Goal: Task Accomplishment & Management: Use online tool/utility

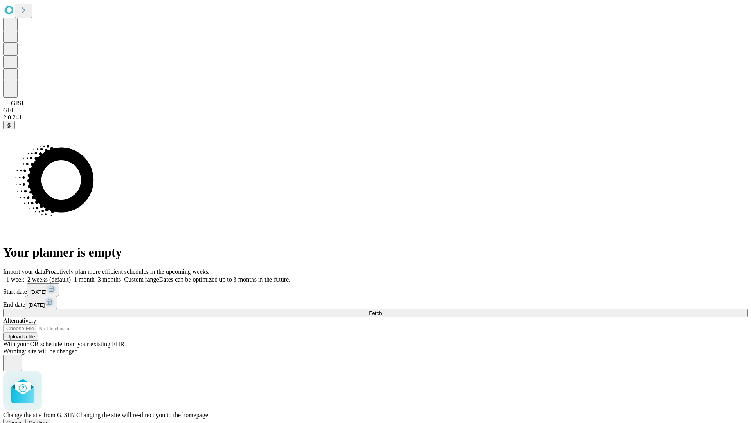
click at [47, 419] on span "Confirm" at bounding box center [38, 422] width 18 height 6
click at [95, 276] on label "1 month" at bounding box center [83, 279] width 24 height 7
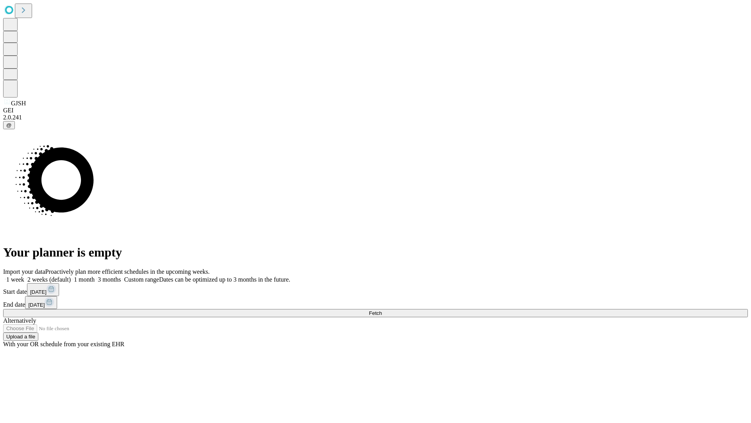
click at [382, 310] on span "Fetch" at bounding box center [375, 313] width 13 height 6
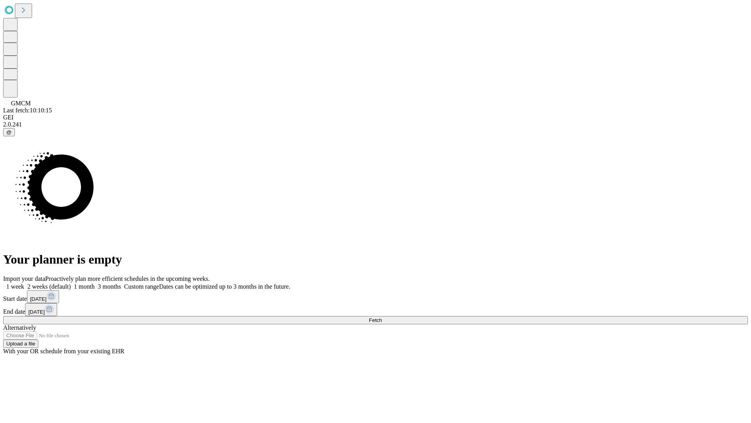
click at [95, 283] on label "1 month" at bounding box center [83, 286] width 24 height 7
click at [382, 317] on span "Fetch" at bounding box center [375, 320] width 13 height 6
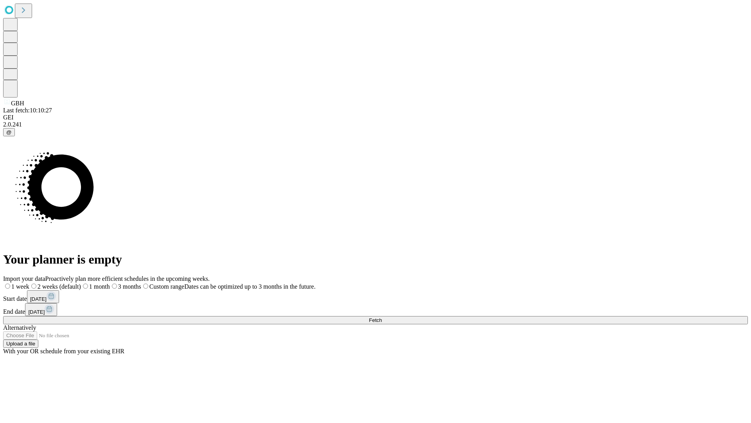
click at [110, 283] on label "1 month" at bounding box center [95, 286] width 29 height 7
click at [382, 317] on span "Fetch" at bounding box center [375, 320] width 13 height 6
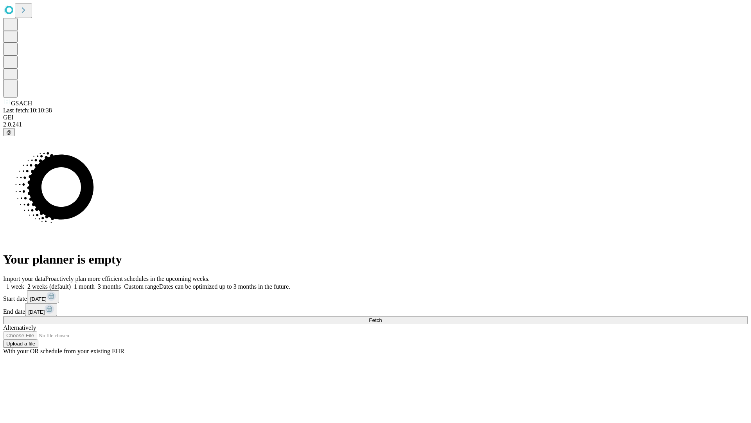
click at [95, 283] on label "1 month" at bounding box center [83, 286] width 24 height 7
click at [382, 317] on span "Fetch" at bounding box center [375, 320] width 13 height 6
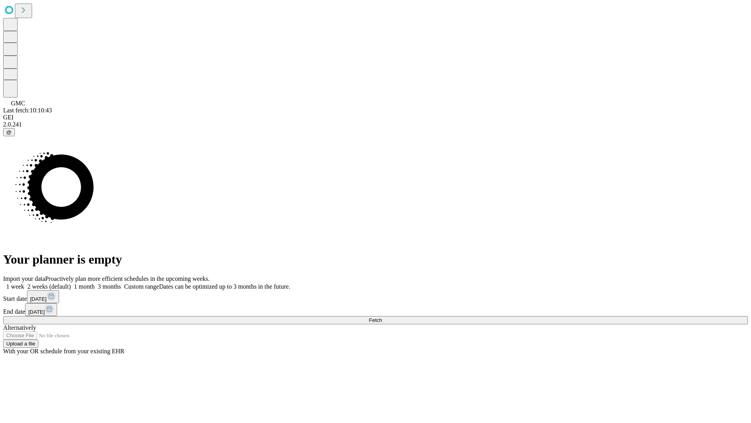
click at [95, 283] on label "1 month" at bounding box center [83, 286] width 24 height 7
click at [382, 317] on span "Fetch" at bounding box center [375, 320] width 13 height 6
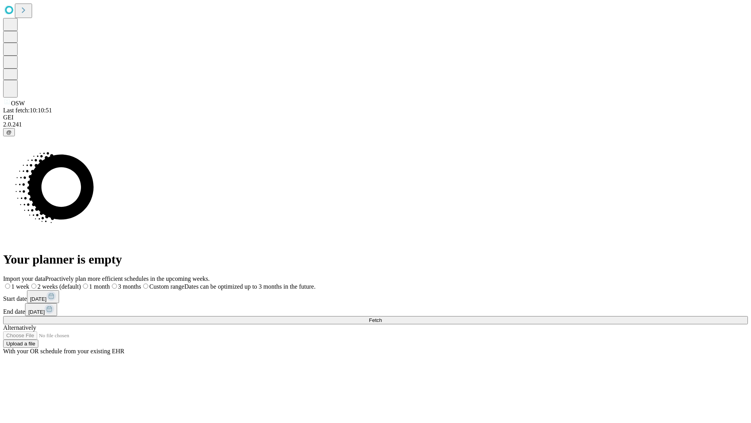
click at [110, 283] on label "1 month" at bounding box center [95, 286] width 29 height 7
click at [382, 317] on span "Fetch" at bounding box center [375, 320] width 13 height 6
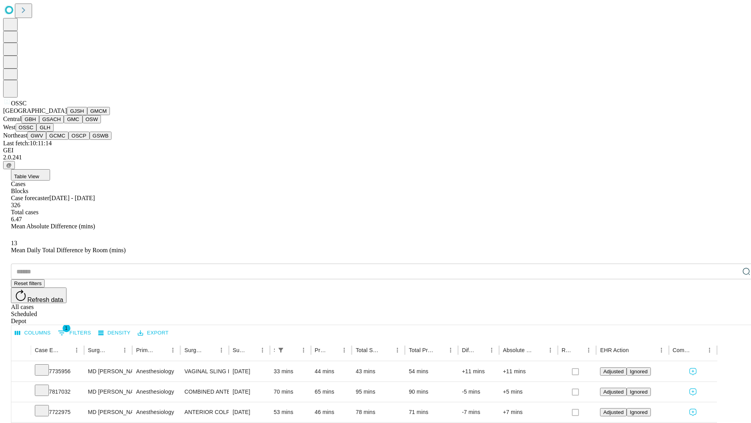
click at [53, 131] on button "GLH" at bounding box center [44, 127] width 17 height 8
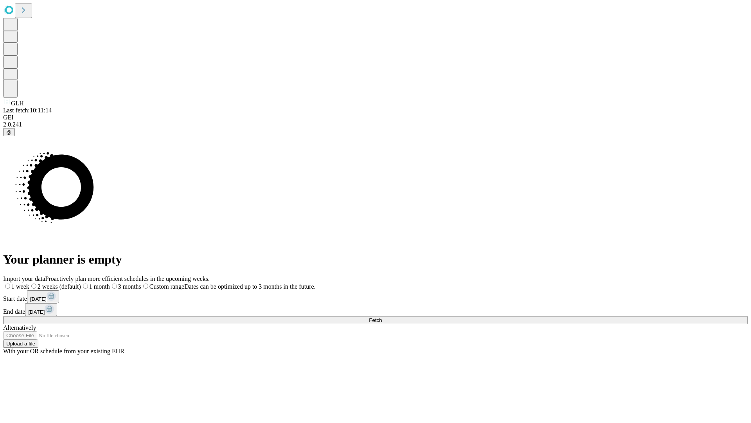
click at [110, 283] on label "1 month" at bounding box center [95, 286] width 29 height 7
click at [382, 317] on span "Fetch" at bounding box center [375, 320] width 13 height 6
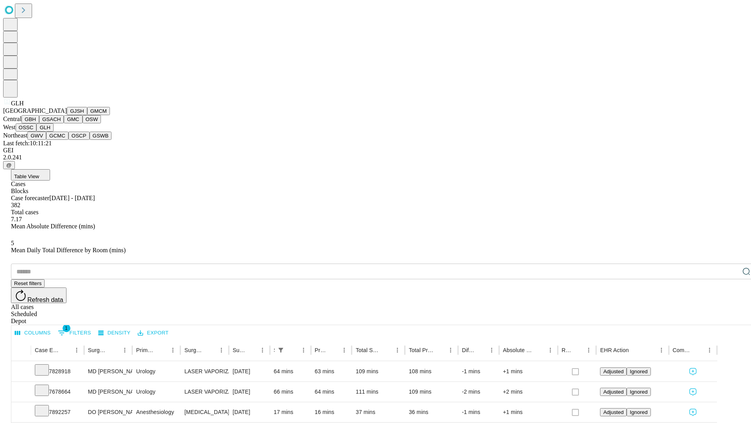
click at [46, 140] on button "GWV" at bounding box center [36, 135] width 19 height 8
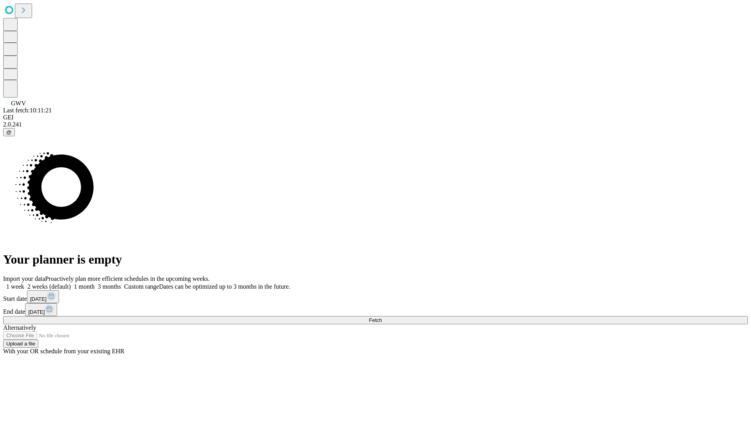
click at [95, 283] on label "1 month" at bounding box center [83, 286] width 24 height 7
click at [382, 317] on span "Fetch" at bounding box center [375, 320] width 13 height 6
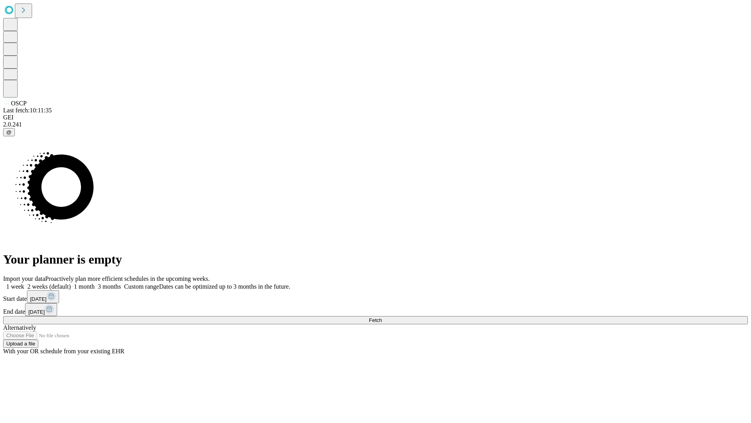
click at [382, 317] on span "Fetch" at bounding box center [375, 320] width 13 height 6
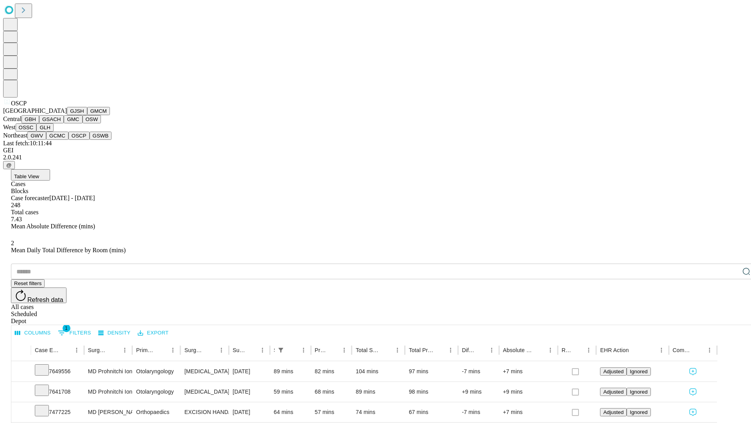
click at [90, 140] on button "GSWB" at bounding box center [101, 135] width 22 height 8
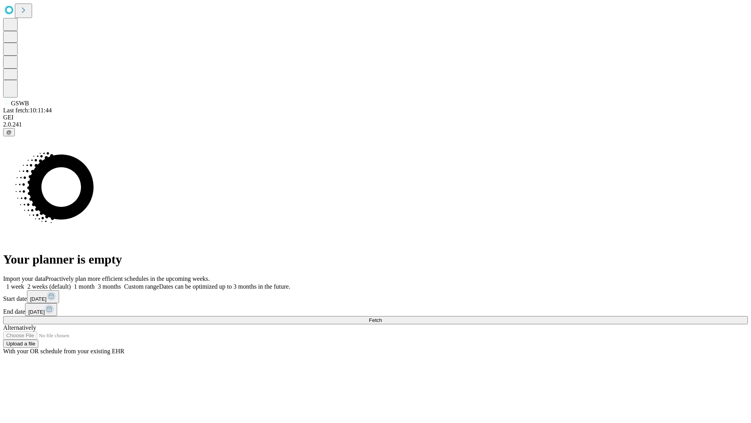
click at [382, 317] on span "Fetch" at bounding box center [375, 320] width 13 height 6
